Goal: Task Accomplishment & Management: Use online tool/utility

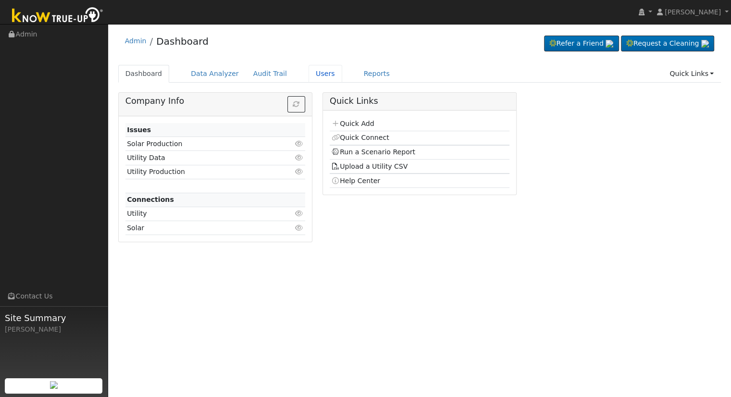
click at [309, 75] on link "Users" at bounding box center [326, 74] width 34 height 18
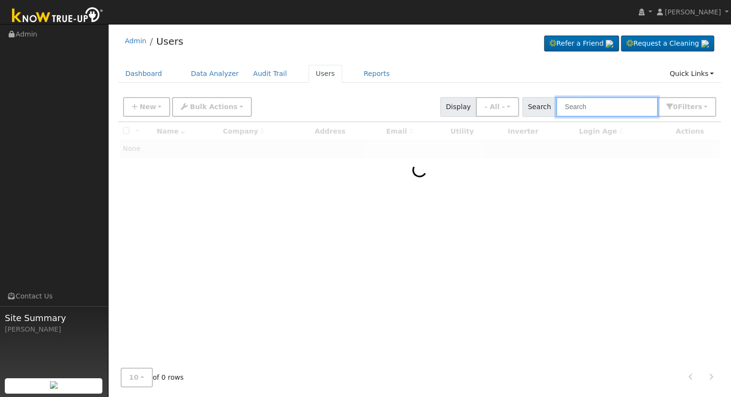
click at [584, 107] on input "text" at bounding box center [607, 107] width 102 height 20
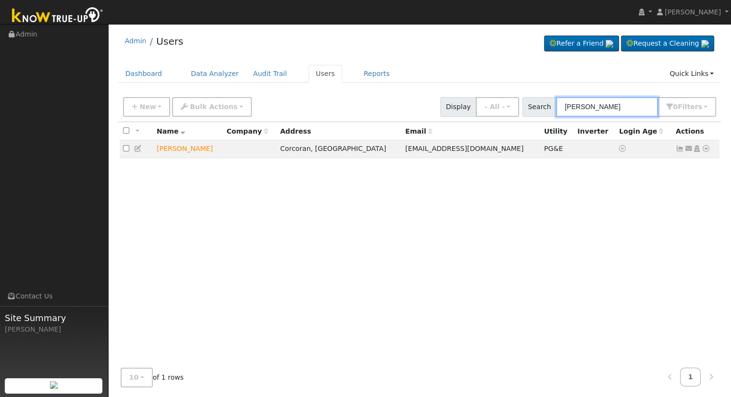
type input "[PERSON_NAME]"
click at [706, 147] on icon at bounding box center [706, 148] width 9 height 7
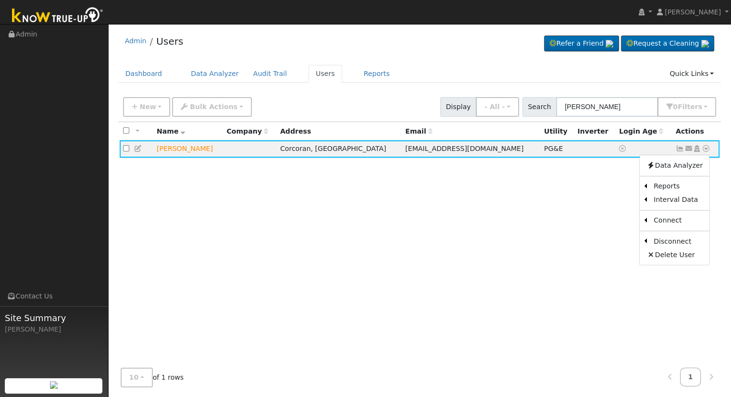
click at [0, 0] on link "Scenario" at bounding box center [0, 0] width 0 height 0
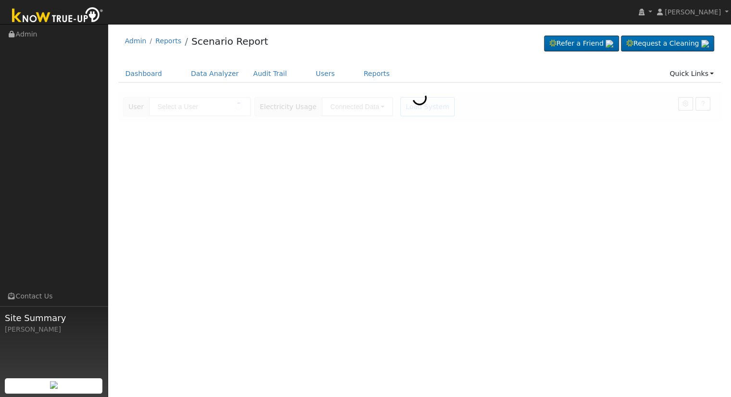
type input "[PERSON_NAME]"
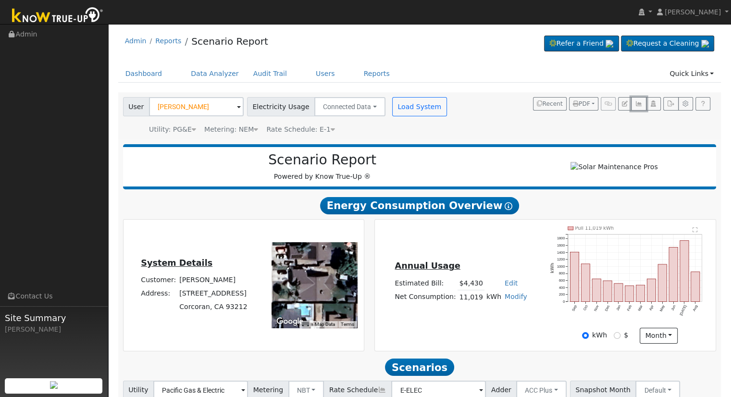
click at [636, 103] on icon "button" at bounding box center [638, 104] width 7 height 6
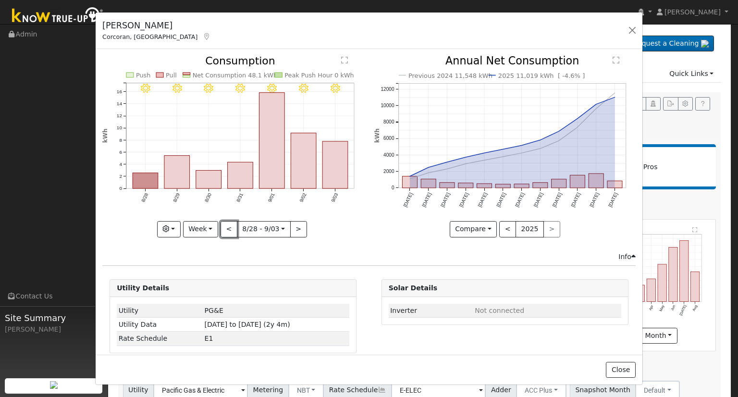
click at [224, 229] on button "<" at bounding box center [229, 229] width 17 height 16
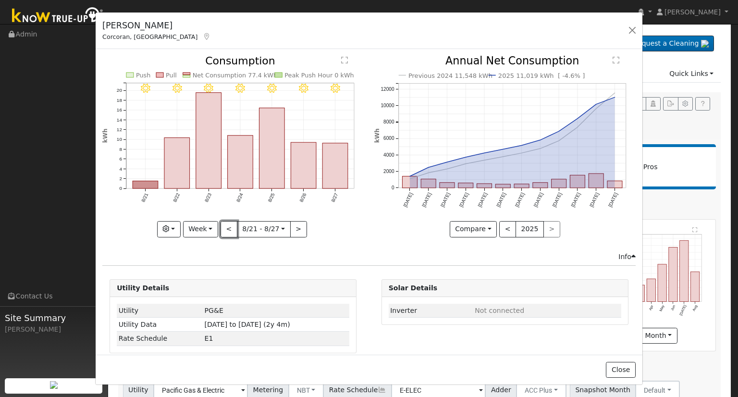
click at [224, 229] on button "<" at bounding box center [229, 229] width 17 height 16
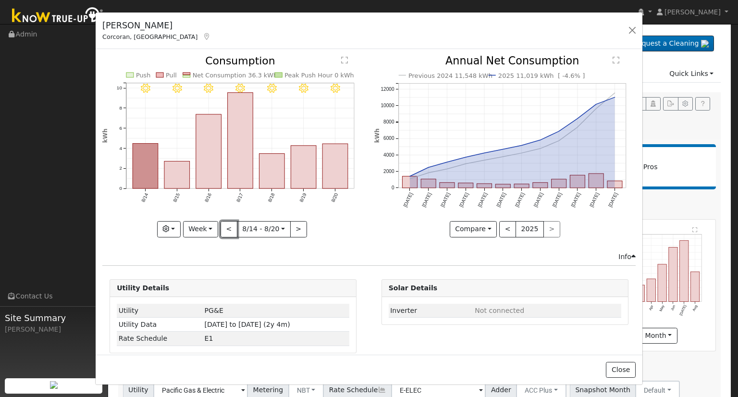
click at [224, 229] on button "<" at bounding box center [229, 229] width 17 height 16
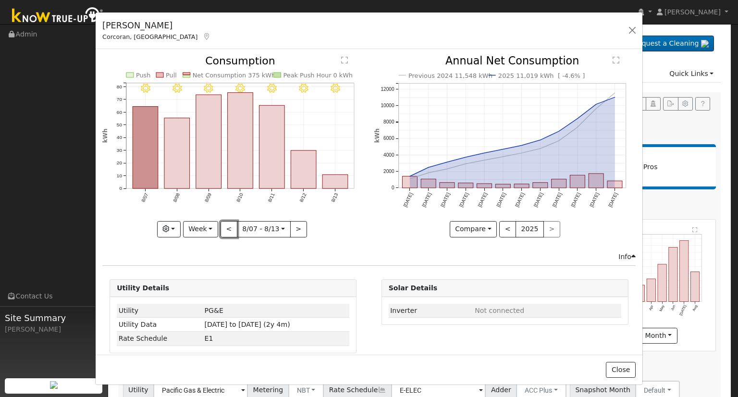
click at [224, 229] on button "<" at bounding box center [229, 229] width 17 height 16
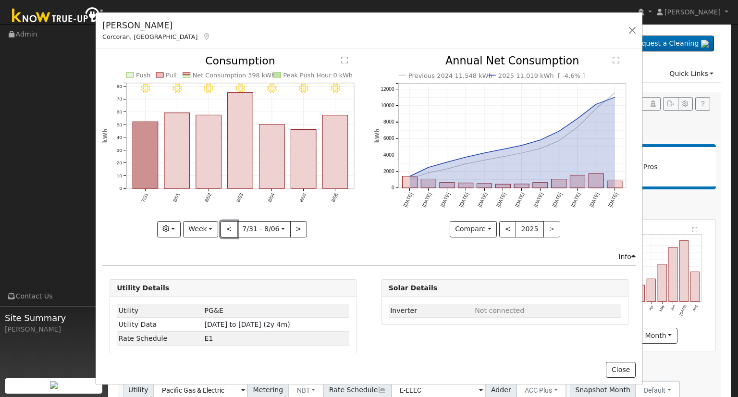
click at [224, 229] on button "<" at bounding box center [229, 229] width 17 height 16
click at [227, 229] on button "<" at bounding box center [229, 229] width 17 height 16
click at [227, 229] on div at bounding box center [232, 146] width 261 height 181
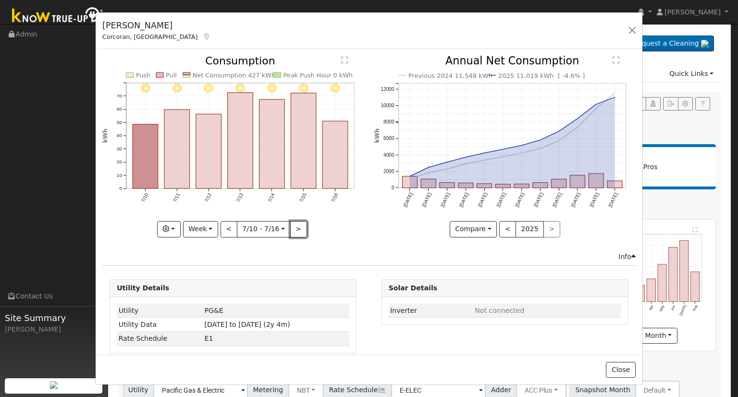
click at [299, 225] on button ">" at bounding box center [298, 229] width 17 height 16
click at [299, 225] on div "7/23 - Clear 7/22 - Clear 7/21 - Clear 7/20 - Clear 7/19 - Clear 7/18 - Clear 7…" at bounding box center [232, 146] width 261 height 181
click at [298, 227] on button ">" at bounding box center [298, 229] width 17 height 16
click at [296, 228] on button ">" at bounding box center [298, 229] width 17 height 16
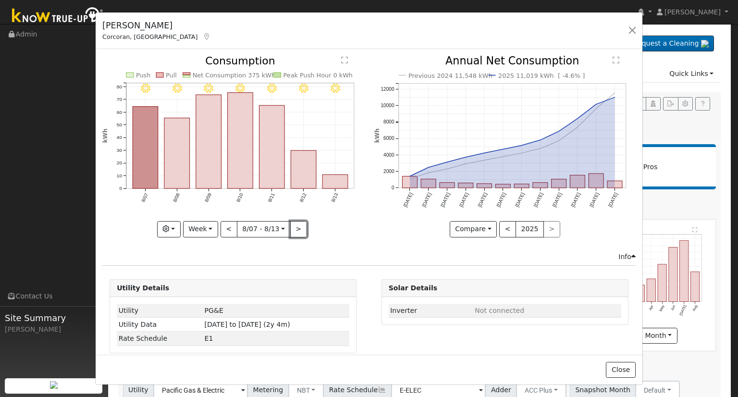
click at [296, 228] on button ">" at bounding box center [298, 229] width 17 height 16
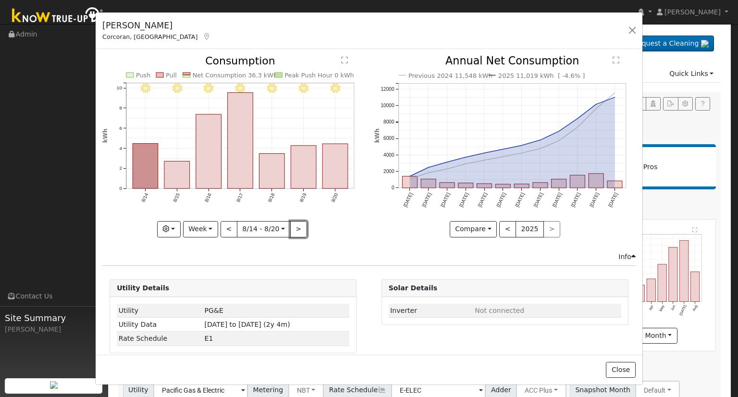
click at [296, 228] on button ">" at bounding box center [298, 229] width 17 height 16
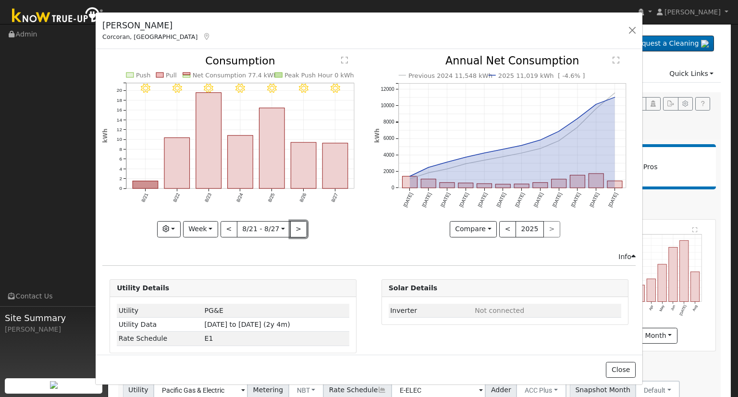
click at [296, 228] on button ">" at bounding box center [298, 229] width 17 height 16
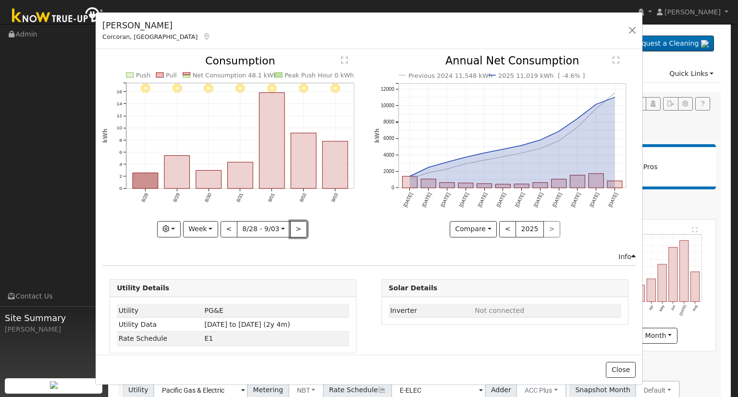
click at [296, 228] on button ">" at bounding box center [298, 229] width 17 height 16
type input "2025-09-04"
